Goal: Task Accomplishment & Management: Use online tool/utility

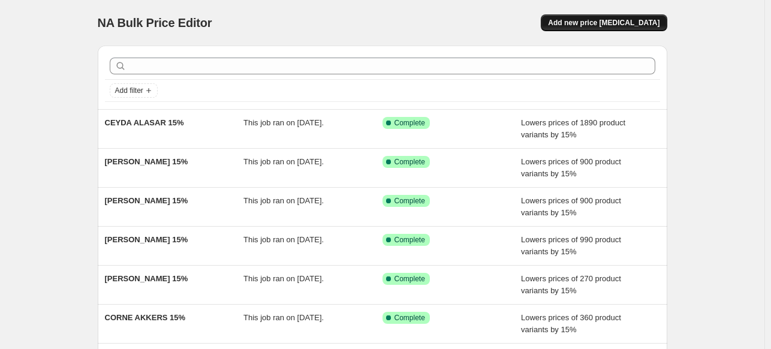
click at [617, 23] on span "Add new price [MEDICAL_DATA]" at bounding box center [604, 23] width 112 height 10
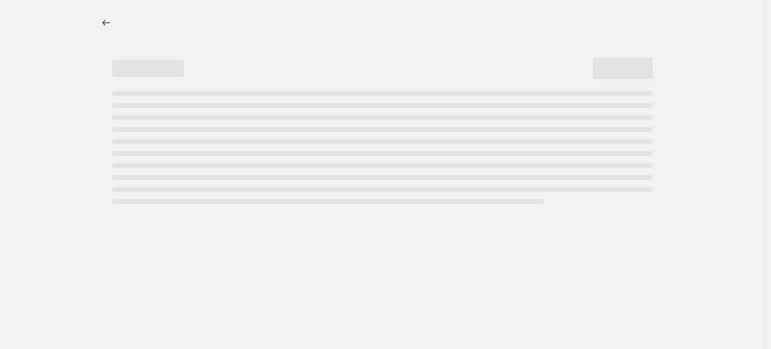
select select "percentage"
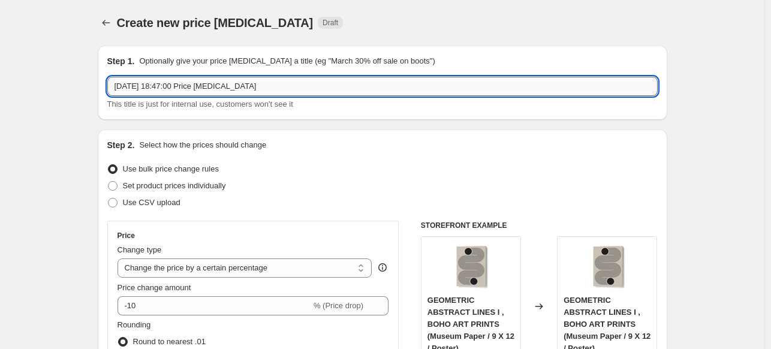
click at [368, 88] on input "[DATE] 18:47:00 Price [MEDICAL_DATA]" at bounding box center [382, 86] width 551 height 19
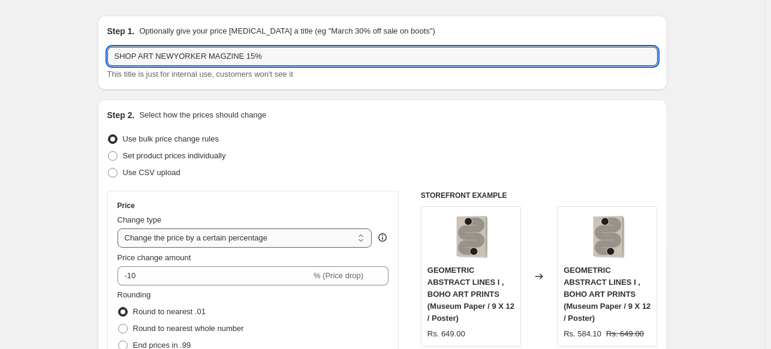
scroll to position [60, 0]
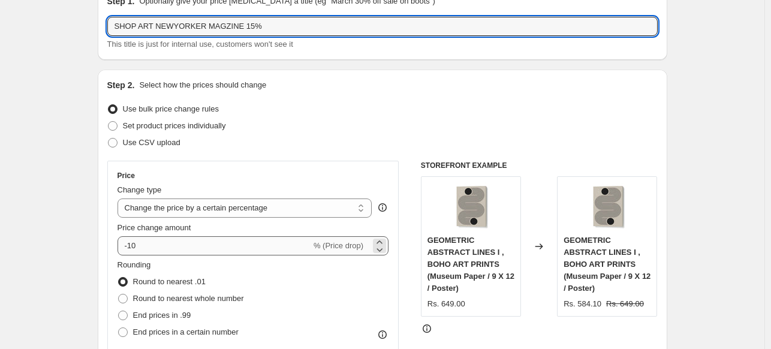
type input "SHOP ART NEWYORKER MAGZINE 15%"
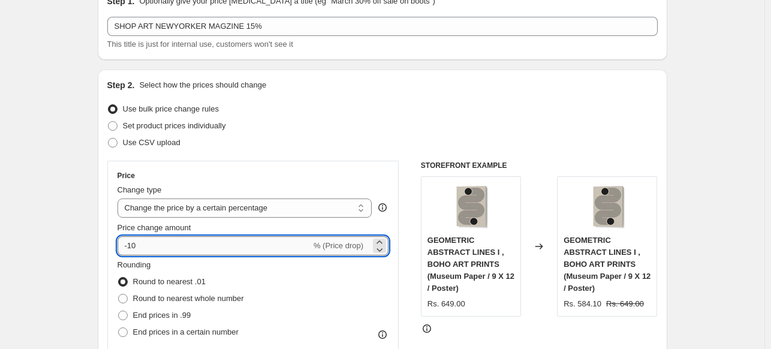
click at [180, 247] on input "-10" at bounding box center [215, 245] width 194 height 19
type input "-15"
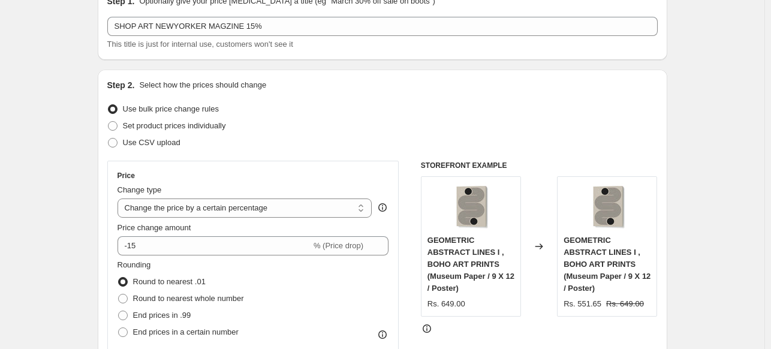
scroll to position [360, 0]
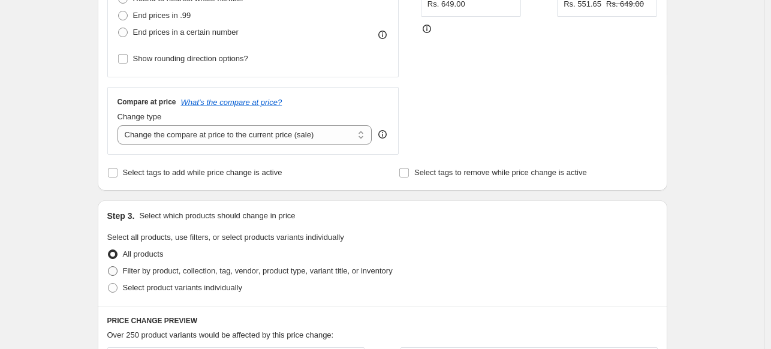
click at [118, 271] on span at bounding box center [113, 271] width 10 height 10
click at [109, 267] on input "Filter by product, collection, tag, vendor, product type, variant title, or inv…" at bounding box center [108, 266] width 1 height 1
radio input "true"
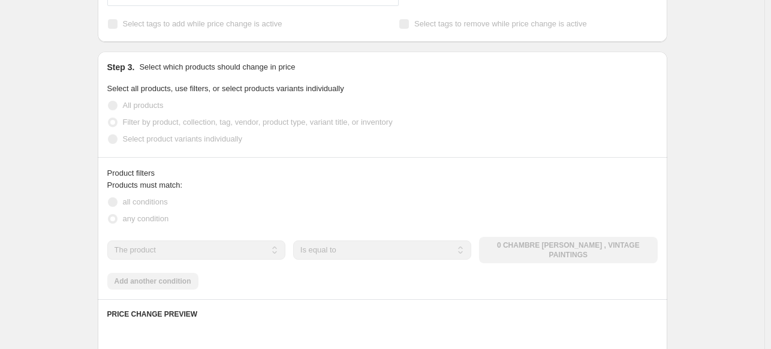
scroll to position [540, 0]
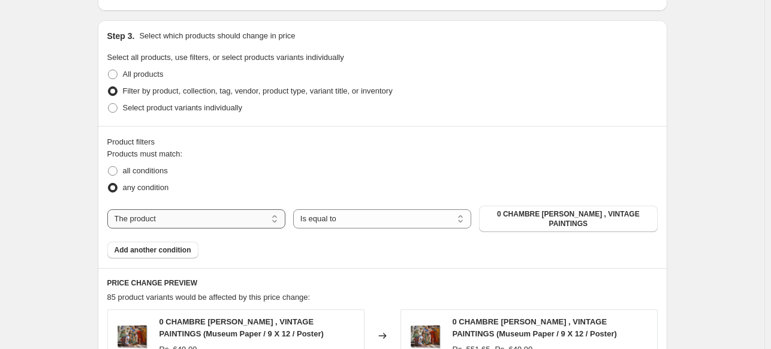
click at [248, 219] on select "The product The product's collection The product's tag The product's vendor The…" at bounding box center [196, 218] width 178 height 19
select select "collection"
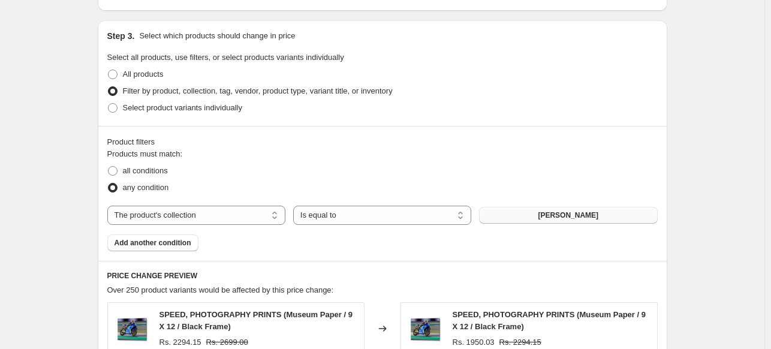
click at [594, 215] on span "[PERSON_NAME]" at bounding box center [568, 215] width 61 height 10
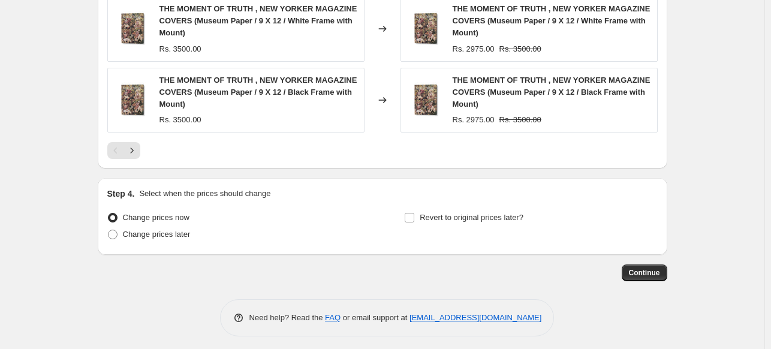
scroll to position [1027, 0]
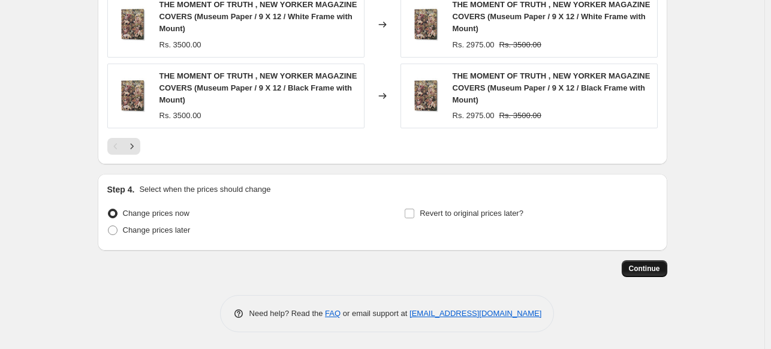
click at [637, 266] on span "Continue" at bounding box center [644, 269] width 31 height 10
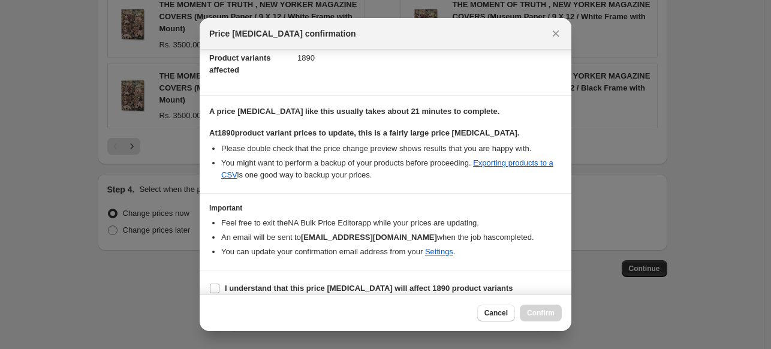
scroll to position [146, 0]
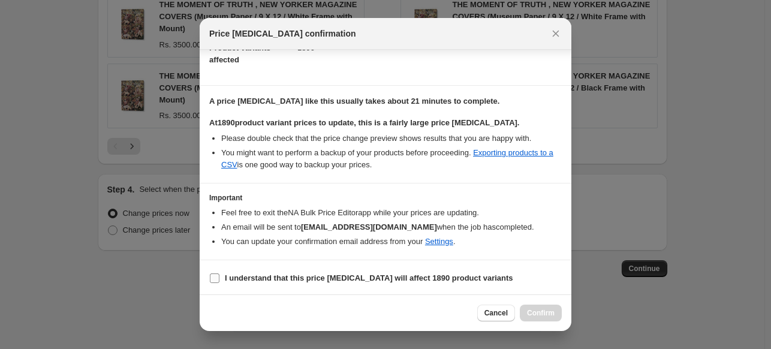
click at [244, 276] on b "I understand that this price [MEDICAL_DATA] will affect 1890 product variants" at bounding box center [369, 277] width 288 height 9
click at [219, 276] on input "I understand that this price [MEDICAL_DATA] will affect 1890 product variants" at bounding box center [215, 278] width 10 height 10
checkbox input "true"
click at [546, 319] on button "Confirm" at bounding box center [541, 313] width 42 height 17
